Goal: Navigation & Orientation: Find specific page/section

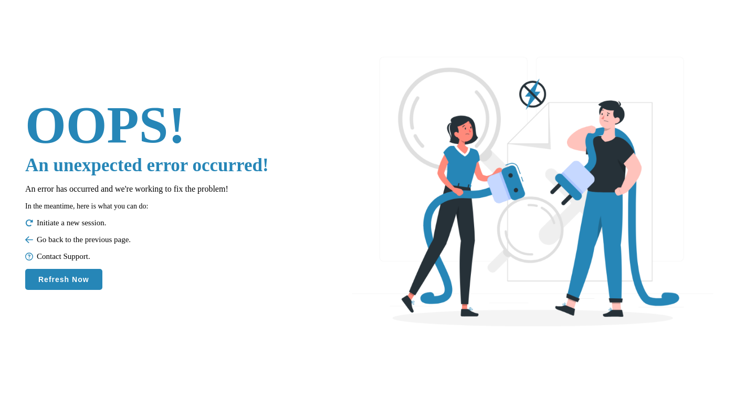
click at [58, 279] on button "Refresh Now" at bounding box center [63, 279] width 77 height 21
